Goal: Task Accomplishment & Management: Use online tool/utility

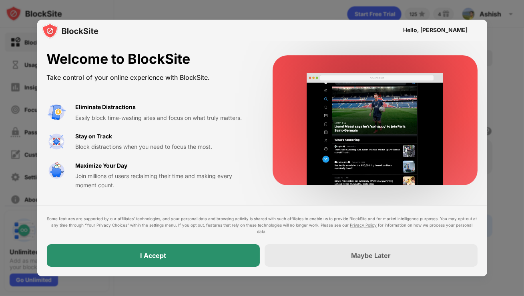
click at [167, 262] on div "I Accept" at bounding box center [153, 255] width 213 height 22
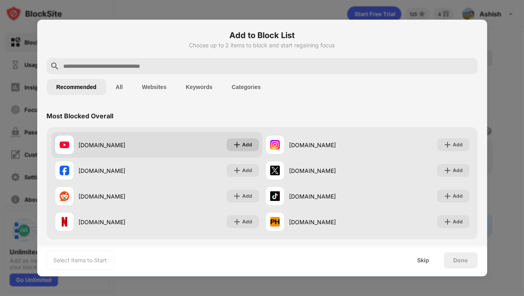
click at [239, 141] on img at bounding box center [237, 145] width 8 height 8
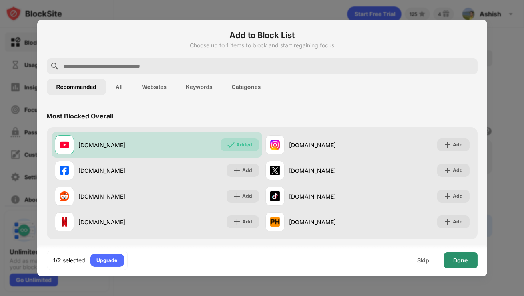
click at [458, 259] on div "Done" at bounding box center [461, 260] width 14 height 6
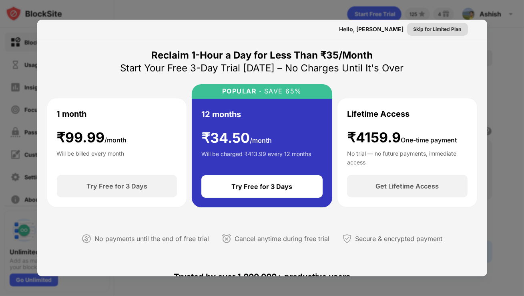
click at [453, 26] on div "Skip for Limited Plan" at bounding box center [438, 29] width 48 height 8
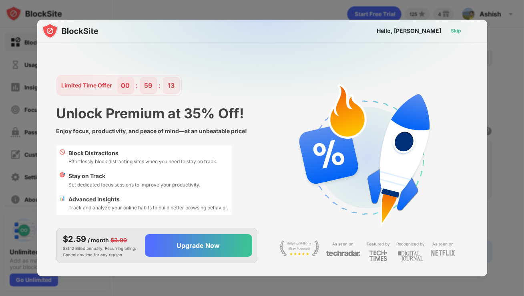
click at [457, 30] on div "Skip" at bounding box center [456, 31] width 10 height 8
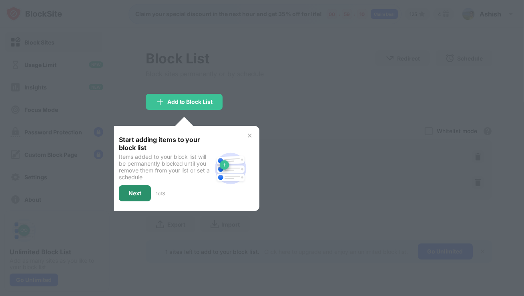
click at [145, 187] on div "Next" at bounding box center [135, 193] width 32 height 16
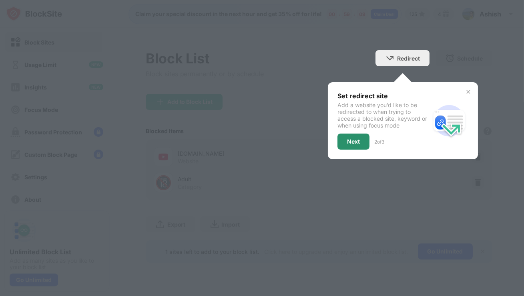
click at [366, 145] on div "Next" at bounding box center [354, 141] width 32 height 16
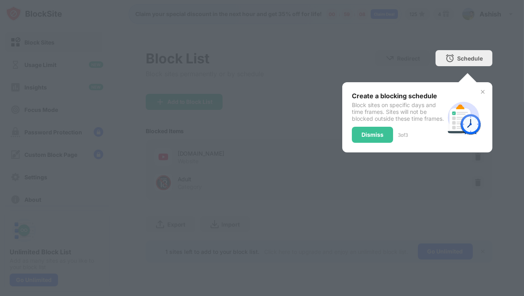
click at [367, 138] on div "Dismiss" at bounding box center [373, 134] width 22 height 6
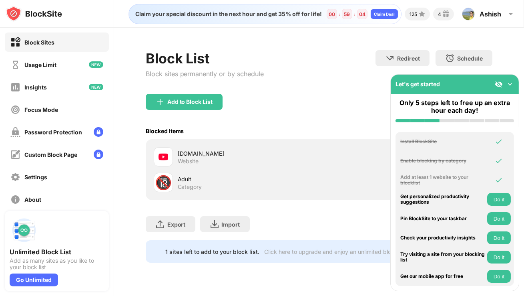
click at [509, 82] on img at bounding box center [510, 84] width 8 height 8
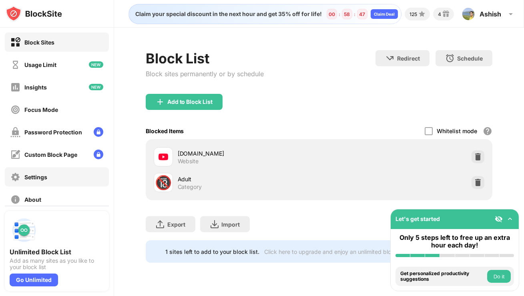
scroll to position [56, 0]
